Goal: Transaction & Acquisition: Download file/media

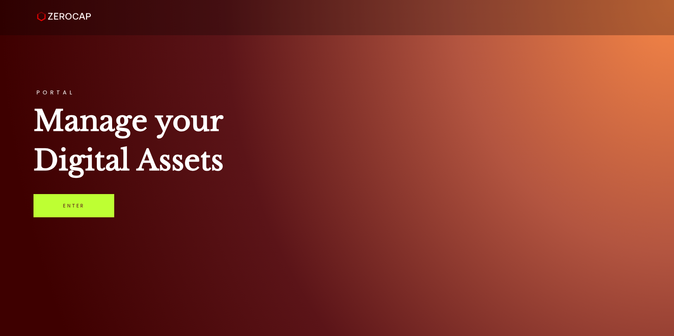
click at [62, 213] on link "Enter" at bounding box center [74, 205] width 81 height 23
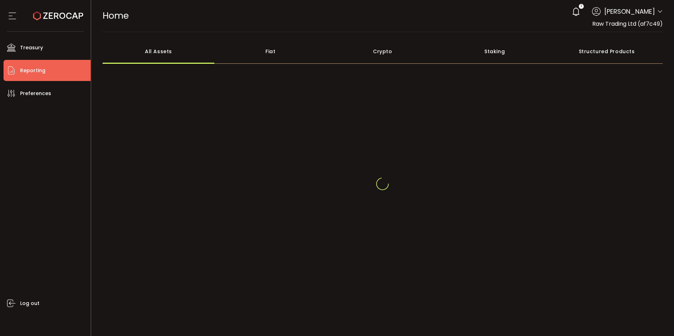
click at [27, 73] on span "Reporting" at bounding box center [32, 71] width 25 height 10
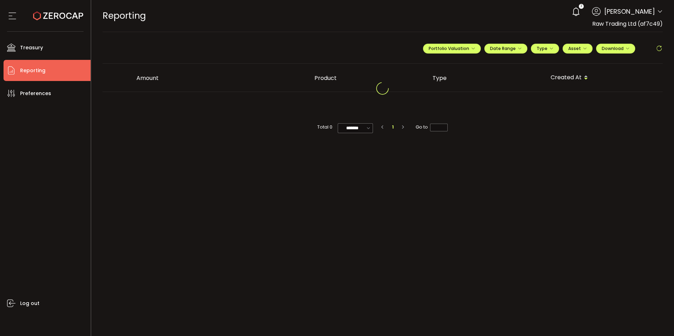
click at [658, 12] on icon at bounding box center [660, 12] width 6 height 6
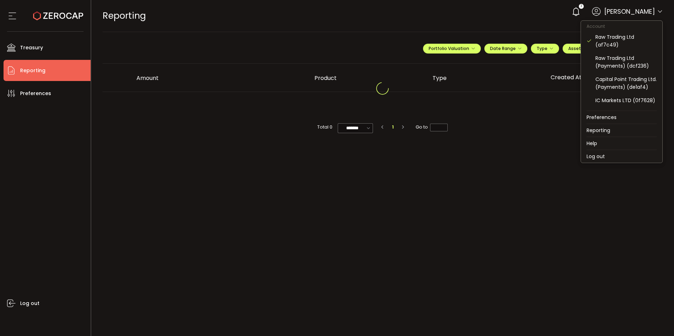
click at [661, 10] on icon at bounding box center [660, 12] width 6 height 6
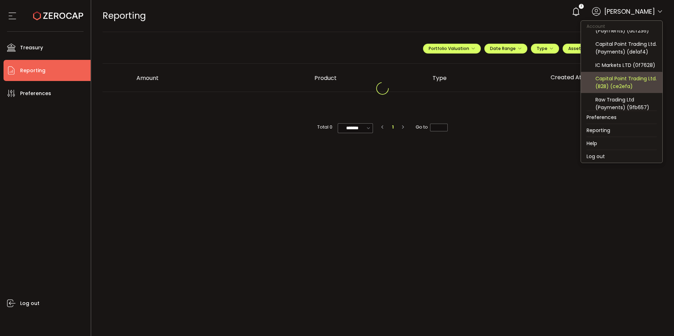
scroll to position [47, 0]
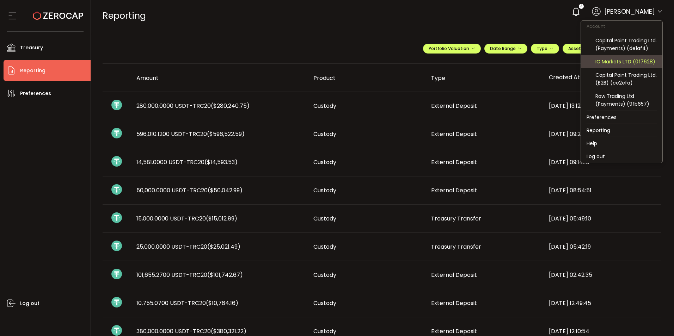
click at [615, 60] on div "IC Markets LTD (0f7628)" at bounding box center [626, 62] width 61 height 8
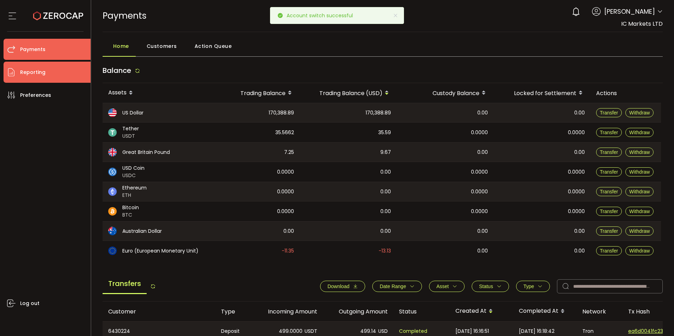
click at [43, 75] on span "Reporting" at bounding box center [32, 72] width 25 height 10
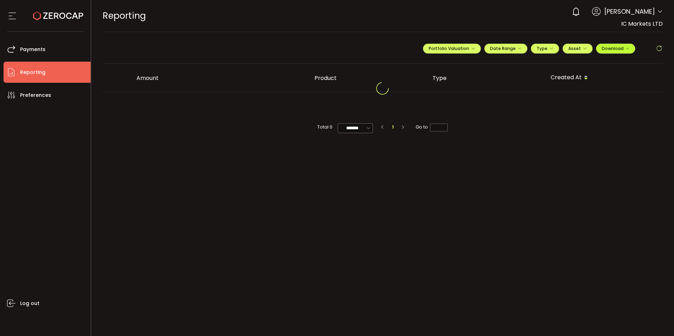
click at [629, 47] on icon "button" at bounding box center [628, 49] width 4 height 4
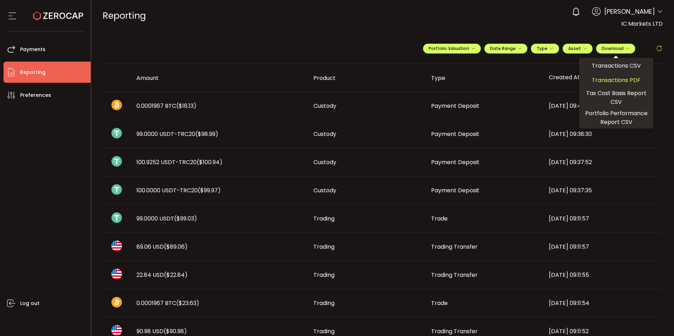
click at [608, 80] on span "Transactions PDF" at bounding box center [616, 80] width 49 height 9
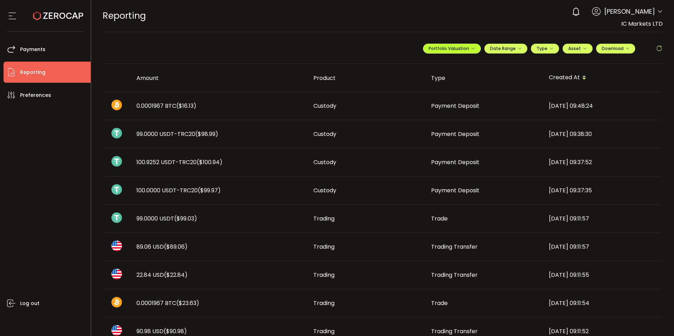
click at [443, 48] on span "Portfolio Valuation" at bounding box center [452, 48] width 47 height 6
click at [539, 51] on span "Type" at bounding box center [545, 48] width 17 height 6
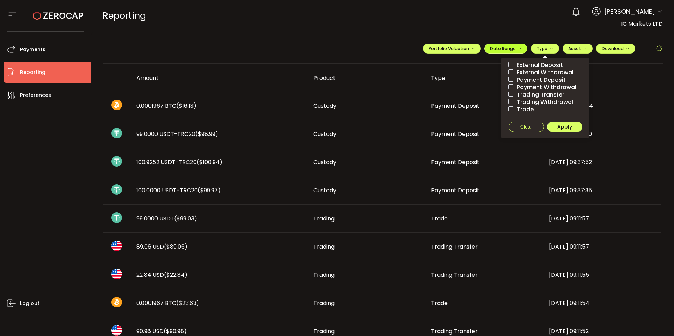
click at [509, 54] on div "**********" at bounding box center [543, 51] width 240 height 21
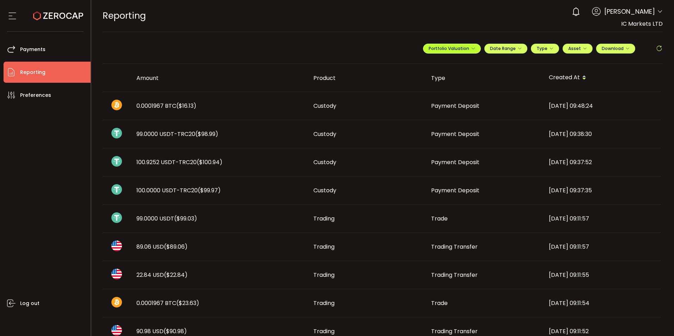
click at [473, 49] on icon "button" at bounding box center [473, 49] width 4 height 4
click at [451, 63] on div "**********" at bounding box center [452, 65] width 85 height 9
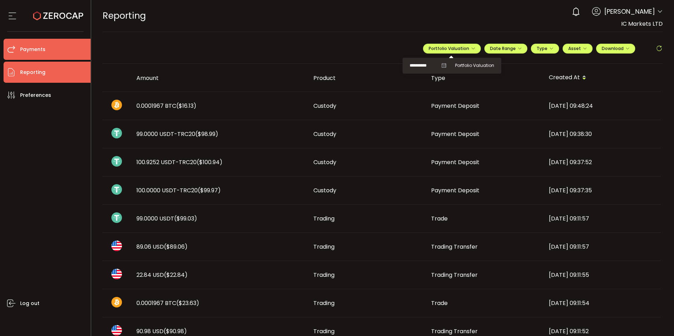
click at [34, 48] on span "Payments" at bounding box center [32, 49] width 25 height 10
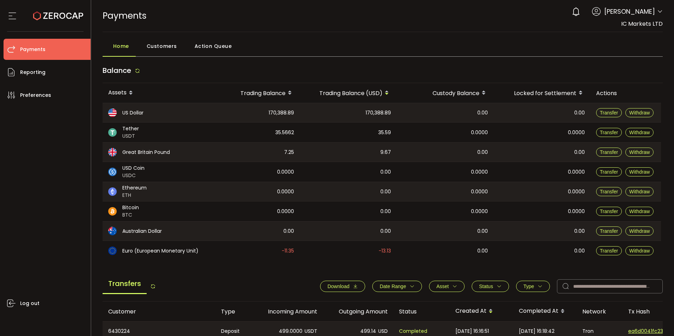
scroll to position [71, 0]
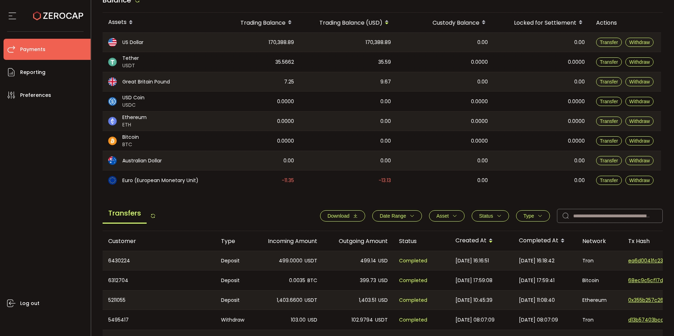
drag, startPoint x: 353, startPoint y: 214, endPoint x: 386, endPoint y: 213, distance: 33.2
click at [386, 213] on div "Download Date Range - Asset BTC ETH EUR GBP USD USDC USDT Clear Apply Status Ap…" at bounding box center [488, 216] width 350 height 14
click at [385, 214] on span "Date Range" at bounding box center [393, 216] width 26 height 6
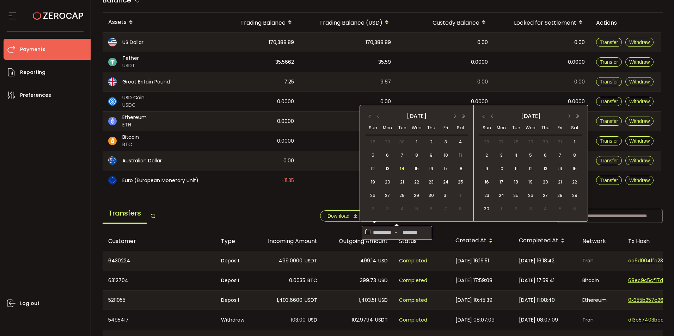
click at [373, 234] on input at bounding box center [382, 232] width 21 height 11
click at [378, 114] on div "[DATE]" at bounding box center [417, 116] width 102 height 10
click at [379, 115] on button "button" at bounding box center [378, 116] width 8 height 5
click at [378, 115] on button "button" at bounding box center [378, 116] width 8 height 5
click at [444, 141] on span "1" at bounding box center [446, 142] width 8 height 8
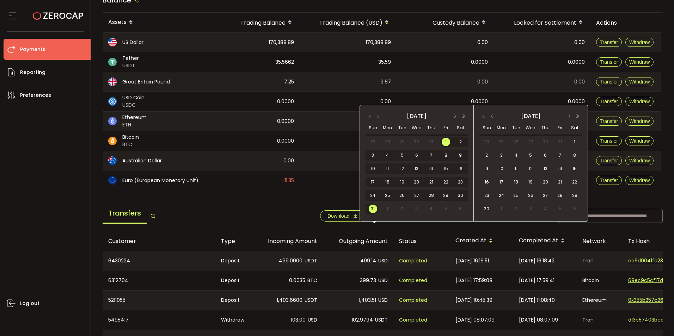
click at [375, 208] on span "31" at bounding box center [373, 209] width 8 height 8
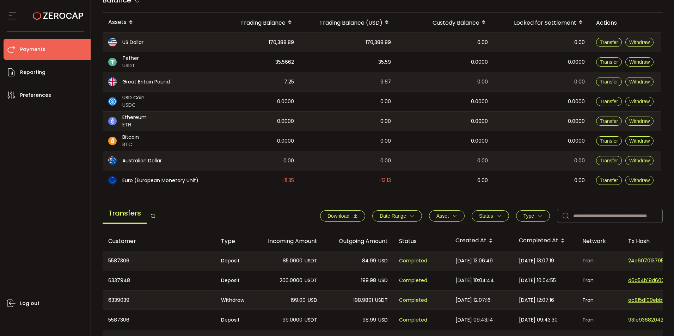
click at [519, 213] on button "Type" at bounding box center [533, 216] width 34 height 11
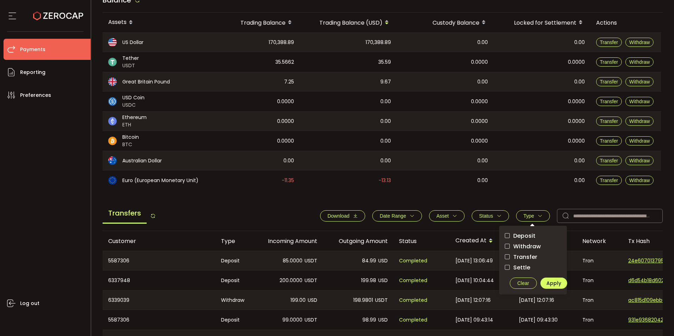
click at [493, 213] on button "Status" at bounding box center [490, 216] width 37 height 11
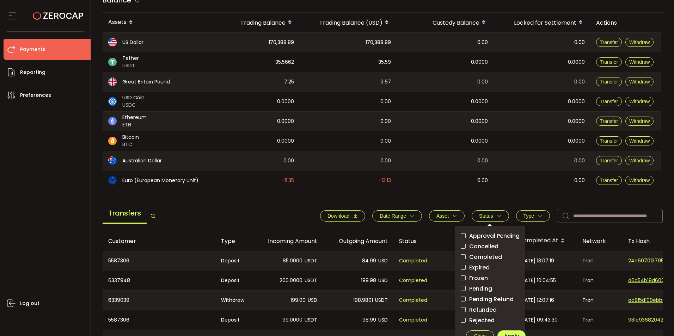
click at [513, 190] on main "Balance Assets Trading Balance Trading Balance (USD) Custody Balance Locked for…" at bounding box center [383, 231] width 561 height 481
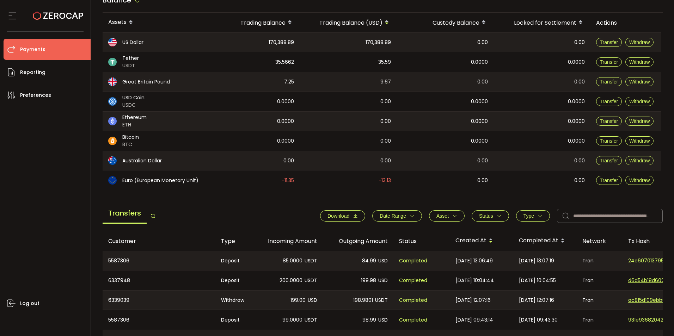
click at [455, 215] on button "Asset" at bounding box center [447, 216] width 36 height 11
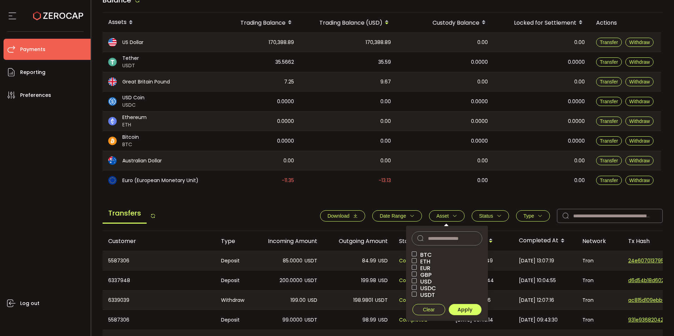
click at [489, 212] on button "Status" at bounding box center [490, 216] width 37 height 11
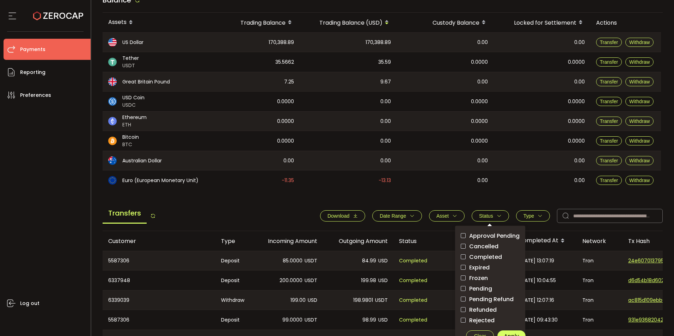
scroll to position [106, 0]
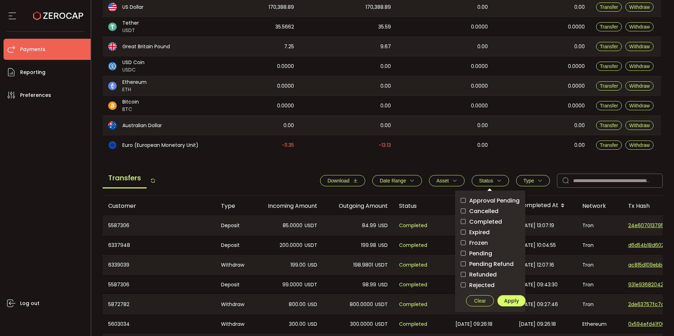
click at [421, 164] on main "Balance Assets Trading Balance Trading Balance (USD) Custody Balance Locked for…" at bounding box center [383, 196] width 561 height 481
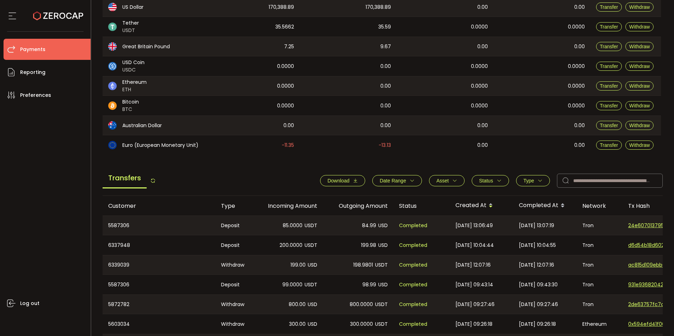
click at [336, 181] on span "Download" at bounding box center [339, 181] width 22 height 6
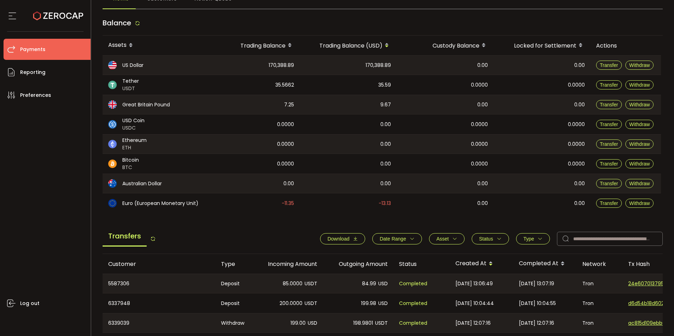
scroll to position [0, 0]
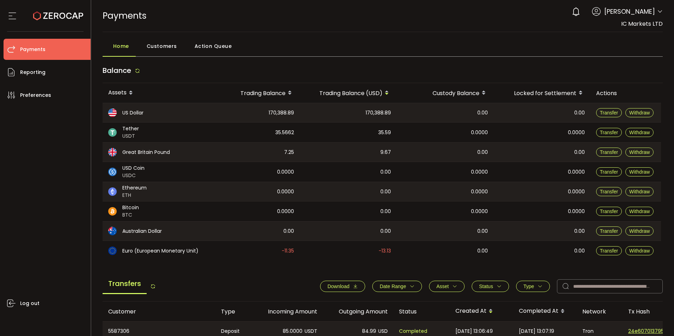
click at [401, 284] on span "Date Range" at bounding box center [393, 287] width 26 height 6
click at [376, 306] on input "**********" at bounding box center [382, 303] width 21 height 11
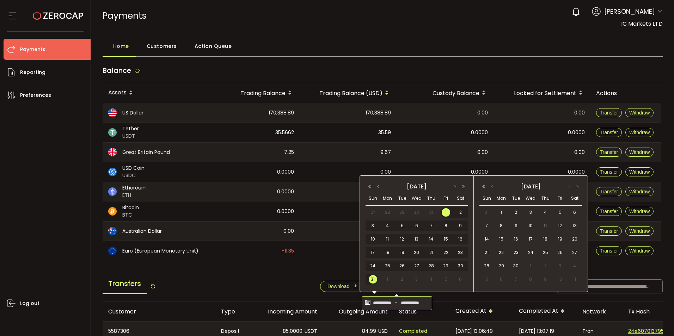
click at [501, 212] on span "1" at bounding box center [501, 212] width 8 height 8
click at [516, 264] on span "30" at bounding box center [516, 266] width 8 height 8
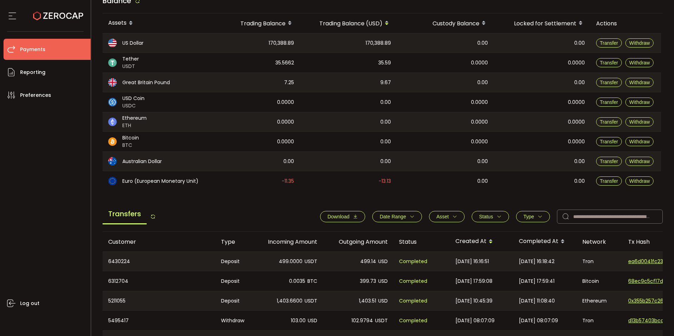
scroll to position [71, 0]
click at [337, 215] on span "Download" at bounding box center [339, 216] width 22 height 6
